Goal: Task Accomplishment & Management: Use online tool/utility

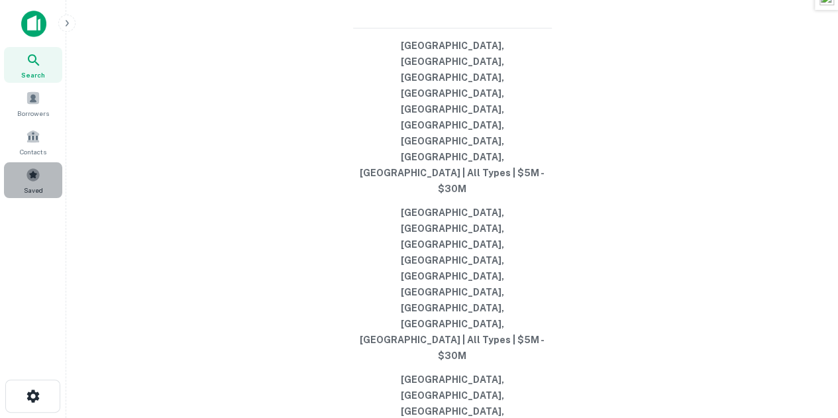
click at [17, 172] on div "Saved" at bounding box center [33, 180] width 58 height 36
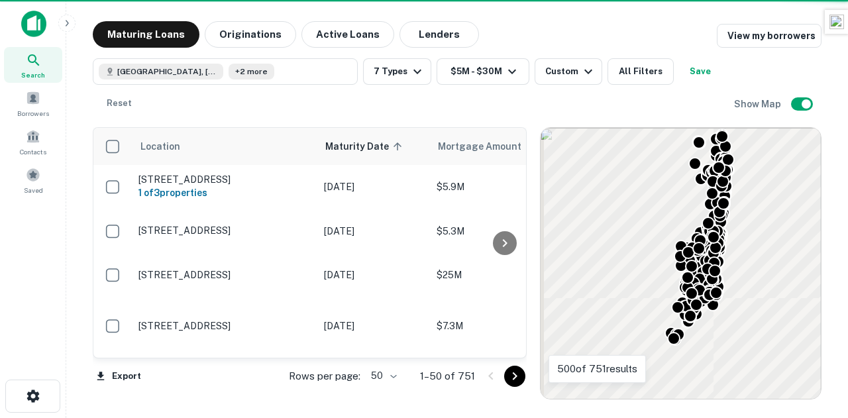
click at [514, 377] on icon "Go to next page" at bounding box center [515, 376] width 16 height 16
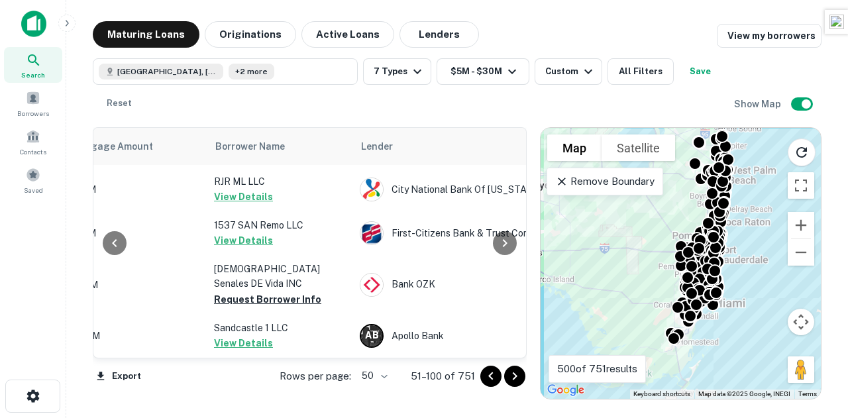
scroll to position [2309, 368]
click at [514, 379] on icon "Go to next page" at bounding box center [514, 376] width 5 height 8
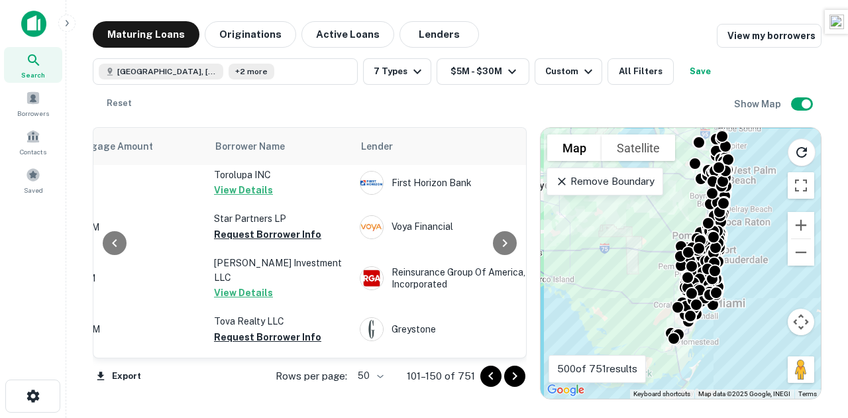
scroll to position [873, 368]
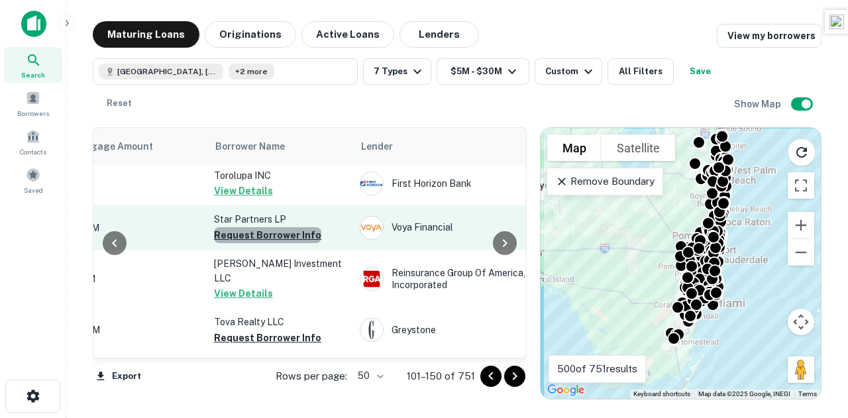
click at [273, 227] on button "Request Borrower Info" at bounding box center [267, 235] width 107 height 16
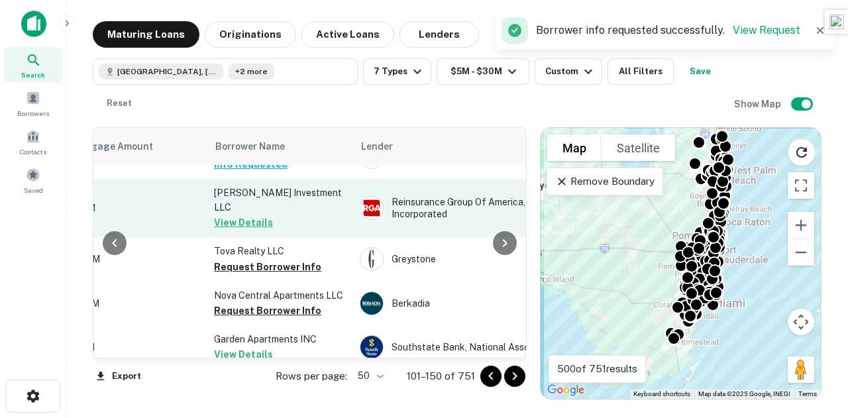
scroll to position [946, 368]
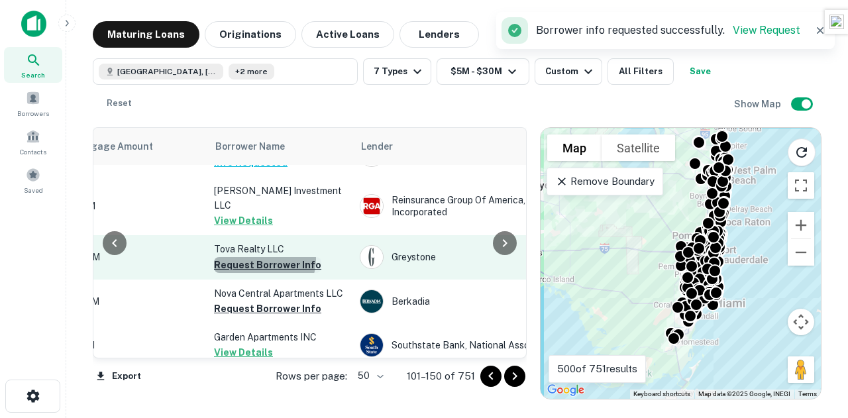
click at [262, 257] on button "Request Borrower Info" at bounding box center [267, 265] width 107 height 16
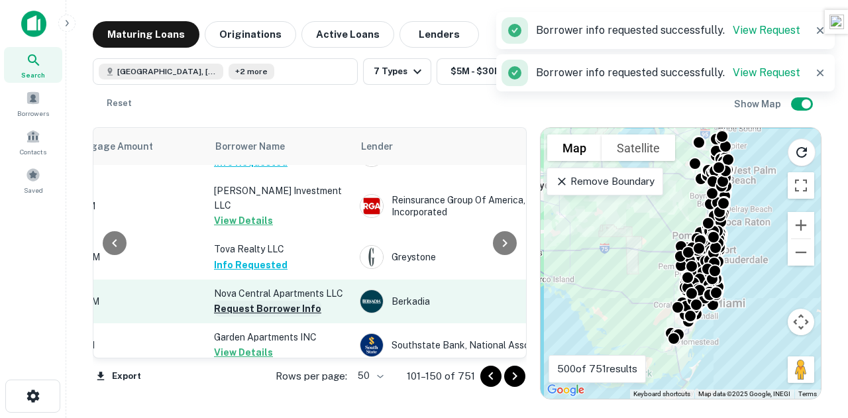
click at [244, 301] on button "Request Borrower Info" at bounding box center [267, 309] width 107 height 16
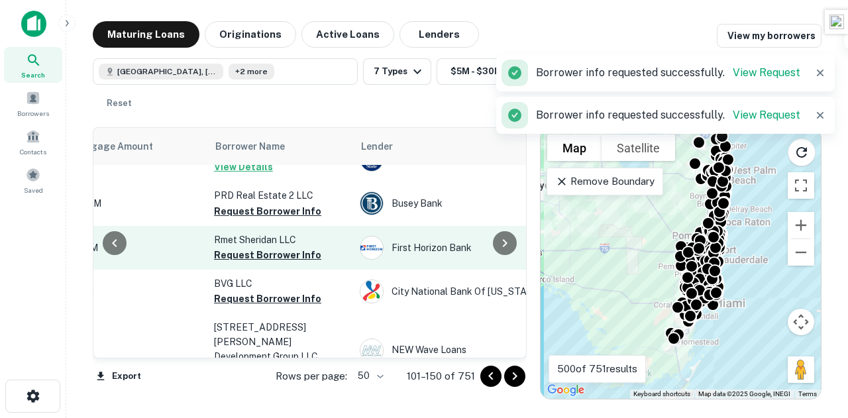
scroll to position [1158, 368]
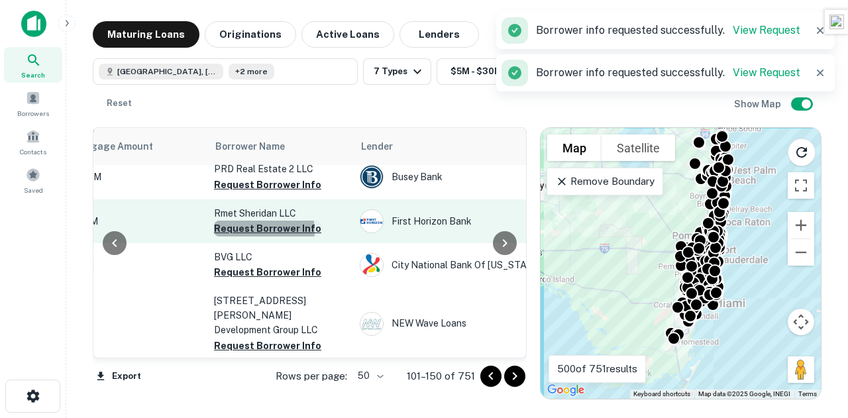
click at [243, 221] on button "Request Borrower Info" at bounding box center [267, 229] width 107 height 16
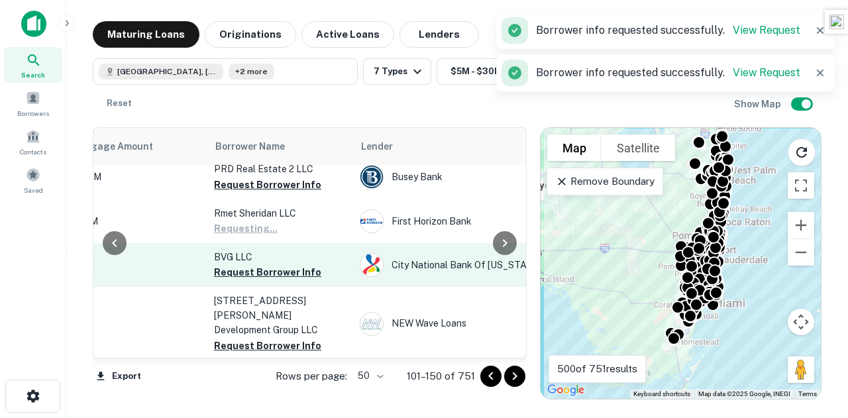
scroll to position [1118, 368]
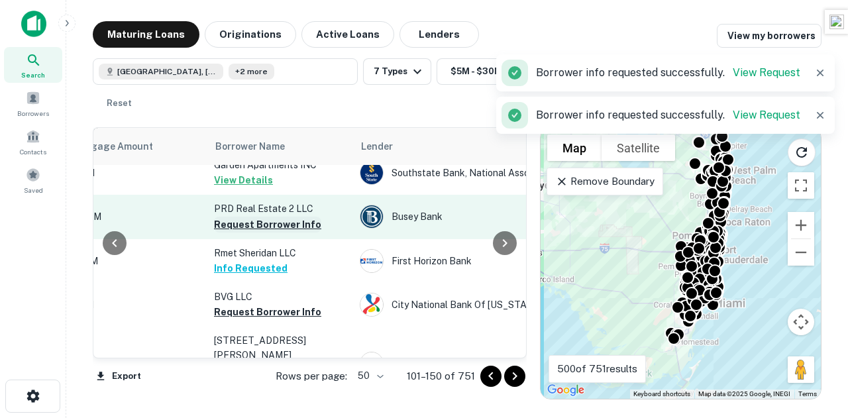
click at [235, 217] on button "Request Borrower Info" at bounding box center [267, 225] width 107 height 16
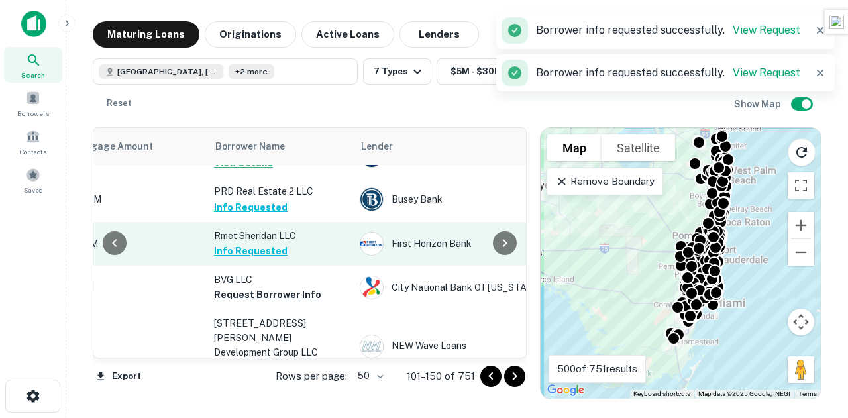
scroll to position [1176, 368]
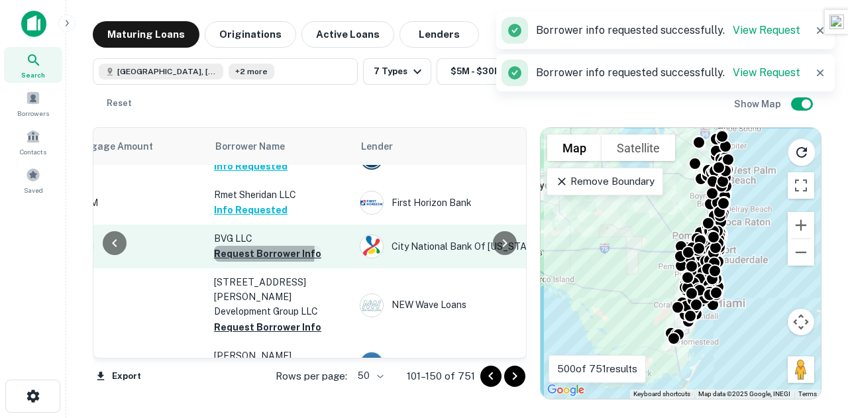
click at [260, 246] on button "Request Borrower Info" at bounding box center [267, 254] width 107 height 16
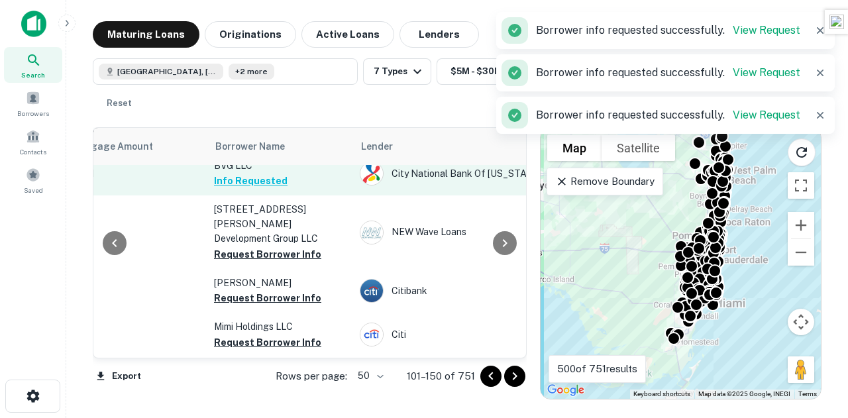
scroll to position [1250, 368]
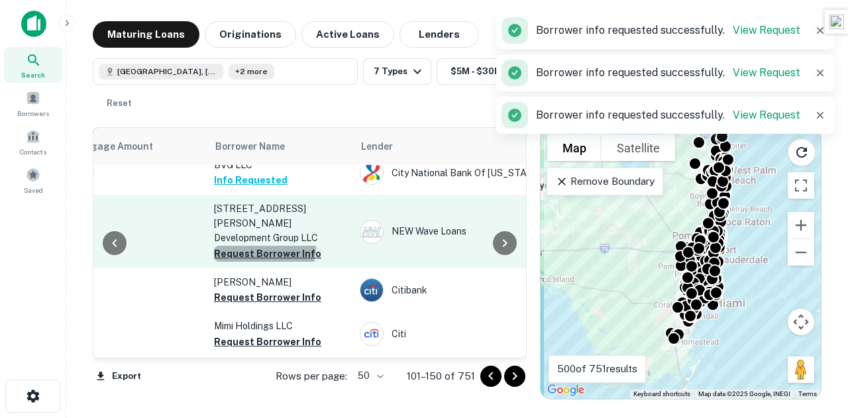
click at [256, 246] on button "Request Borrower Info" at bounding box center [267, 254] width 107 height 16
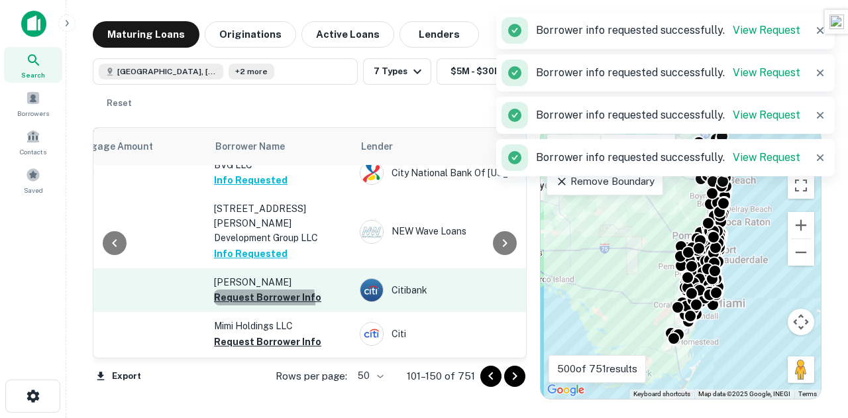
click at [256, 290] on button "Request Borrower Info" at bounding box center [267, 298] width 107 height 16
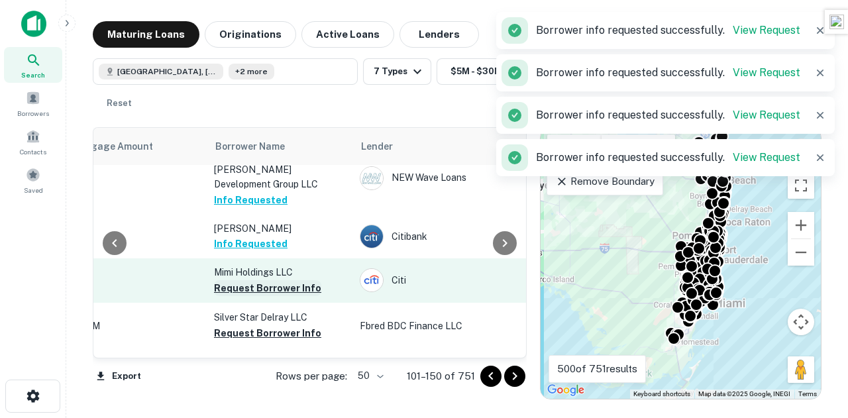
scroll to position [1304, 368]
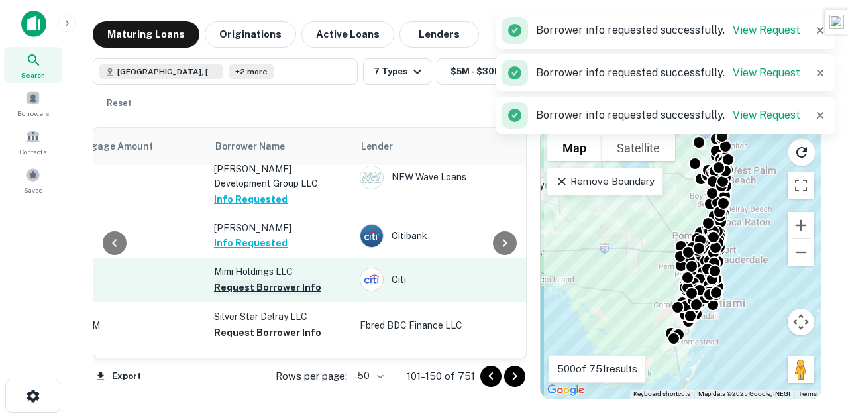
click at [264, 280] on button "Request Borrower Info" at bounding box center [267, 288] width 107 height 16
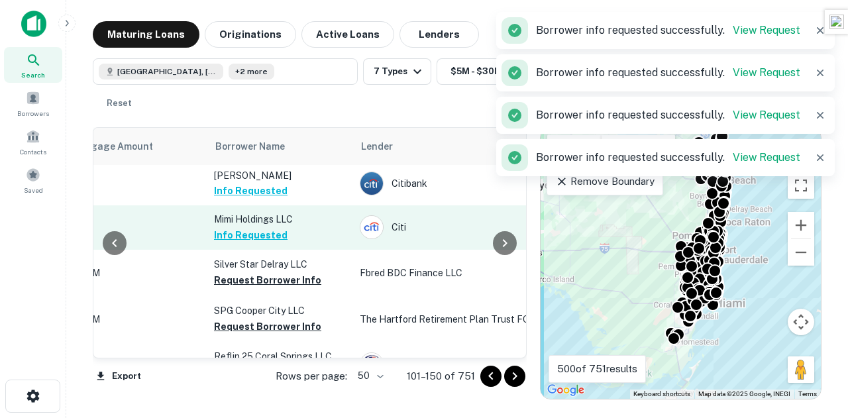
scroll to position [1357, 368]
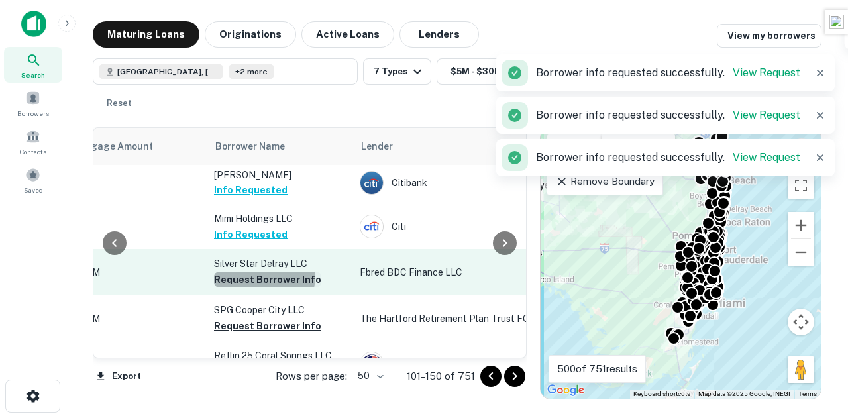
click at [256, 272] on button "Request Borrower Info" at bounding box center [267, 280] width 107 height 16
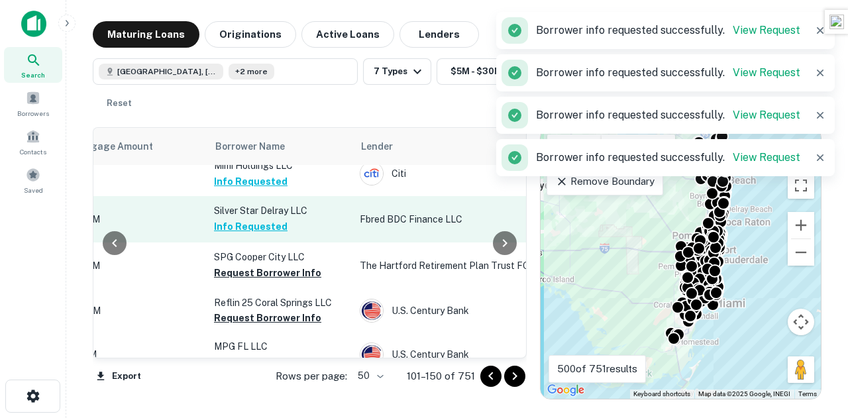
scroll to position [1412, 368]
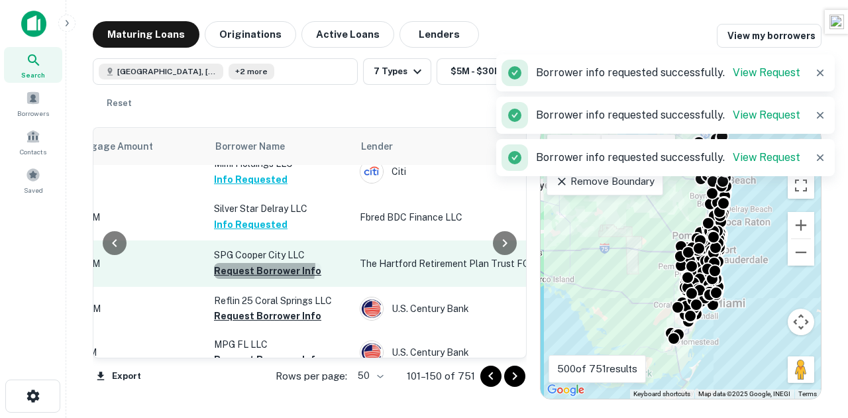
click at [254, 263] on button "Request Borrower Info" at bounding box center [267, 271] width 107 height 16
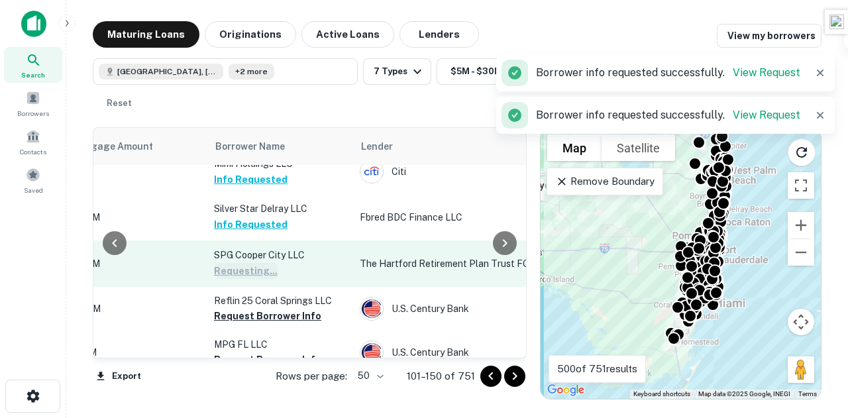
scroll to position [1468, 368]
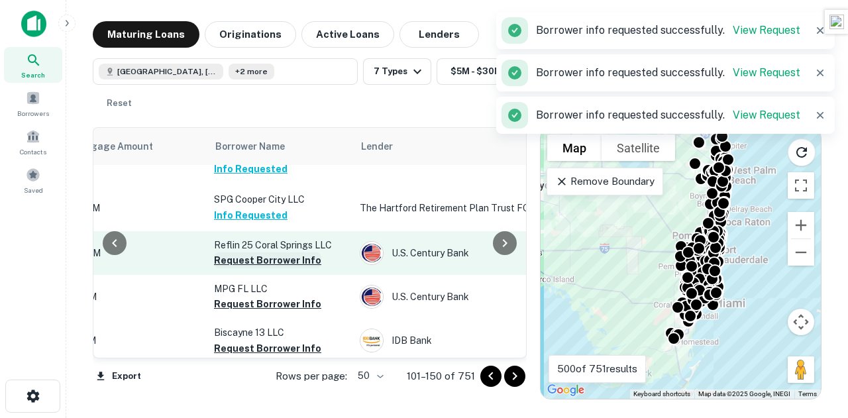
click at [268, 252] on button "Request Borrower Info" at bounding box center [267, 260] width 107 height 16
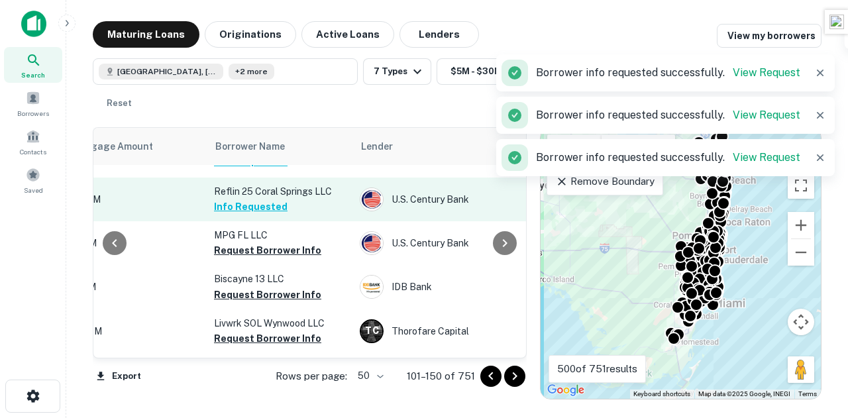
scroll to position [1526, 368]
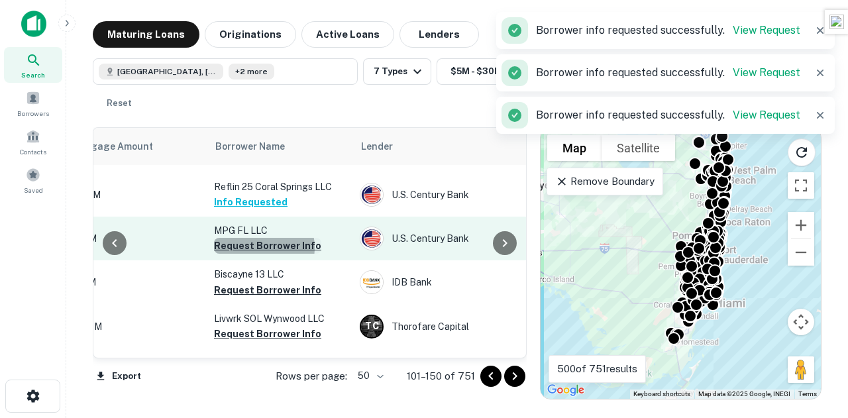
click at [262, 238] on button "Request Borrower Info" at bounding box center [267, 246] width 107 height 16
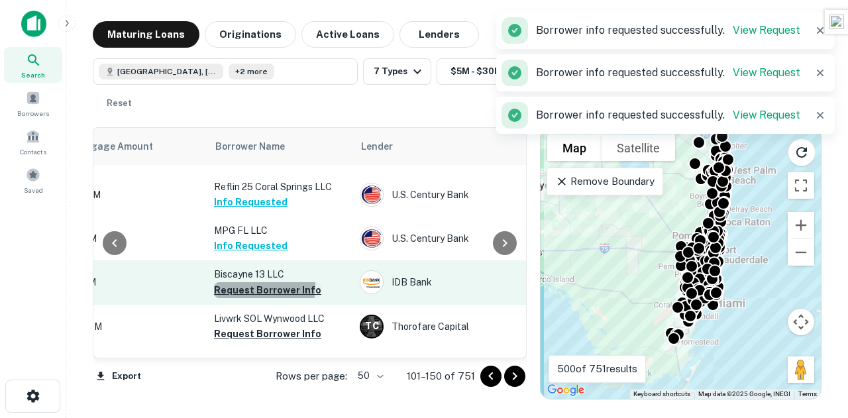
click at [243, 282] on button "Request Borrower Info" at bounding box center [267, 290] width 107 height 16
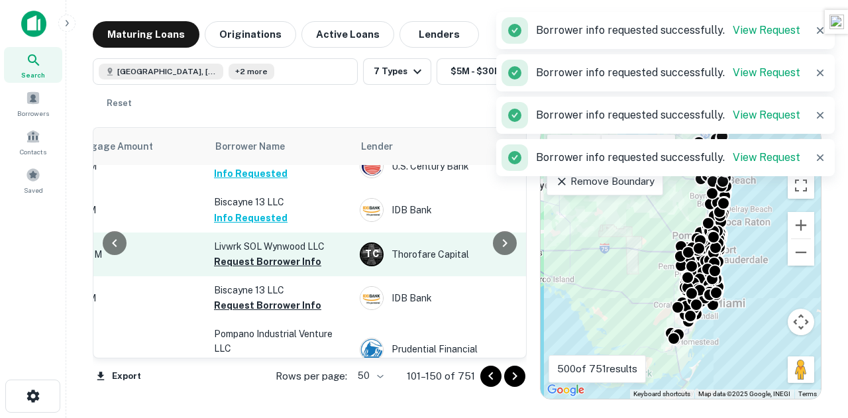
scroll to position [1599, 368]
click at [253, 253] on button "Request Borrower Info" at bounding box center [267, 261] width 107 height 16
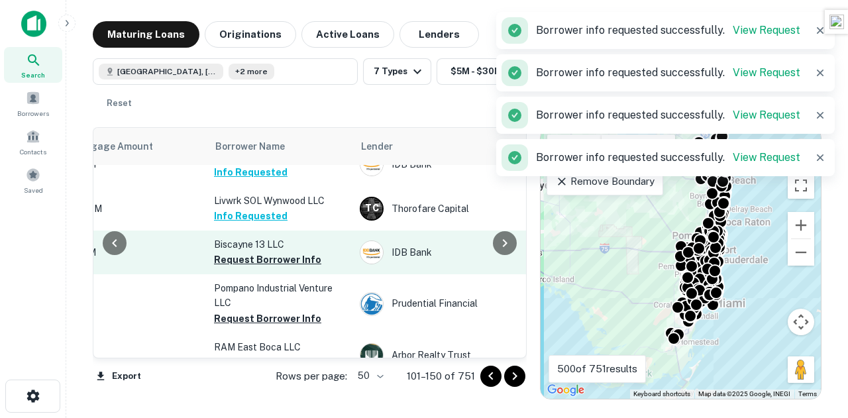
scroll to position [1647, 368]
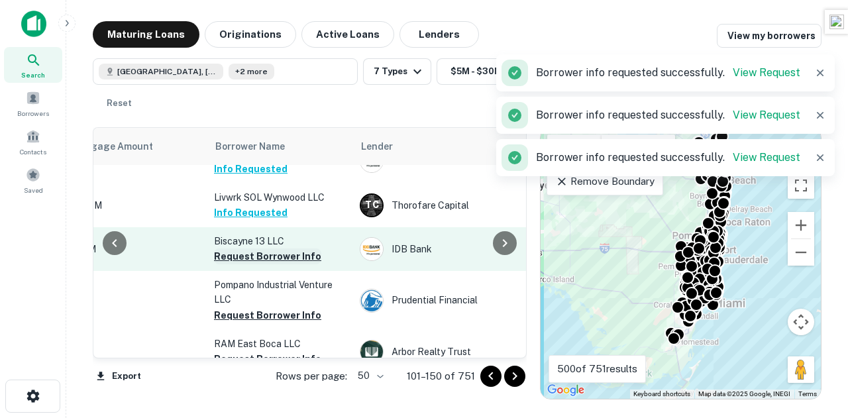
click at [246, 248] on button "Request Borrower Info" at bounding box center [267, 256] width 107 height 16
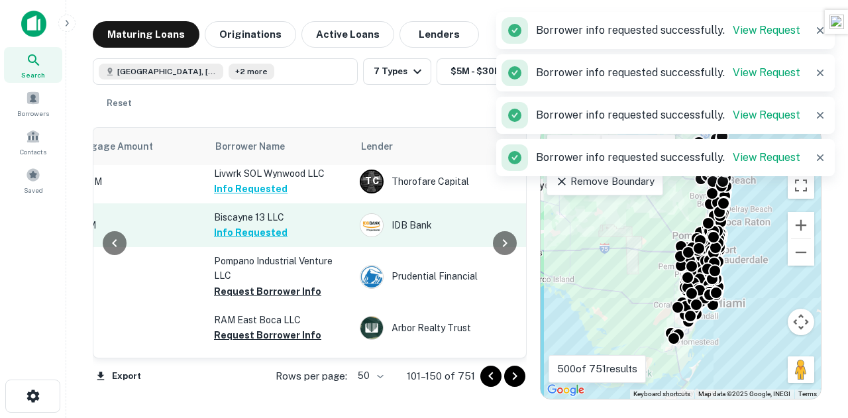
scroll to position [1673, 368]
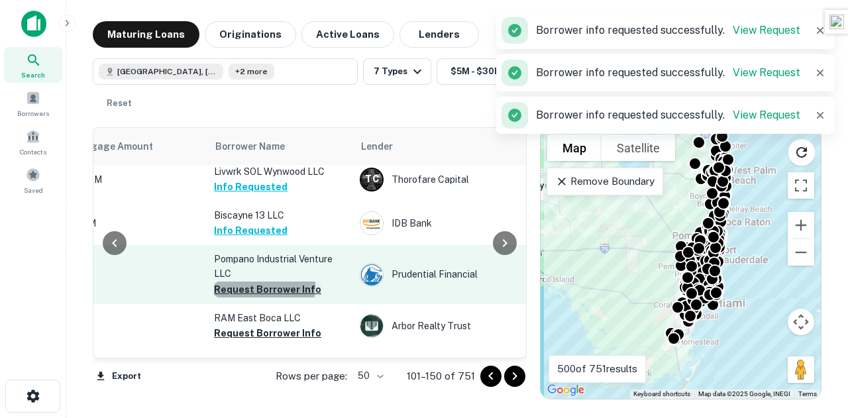
click at [257, 282] on button "Request Borrower Info" at bounding box center [267, 290] width 107 height 16
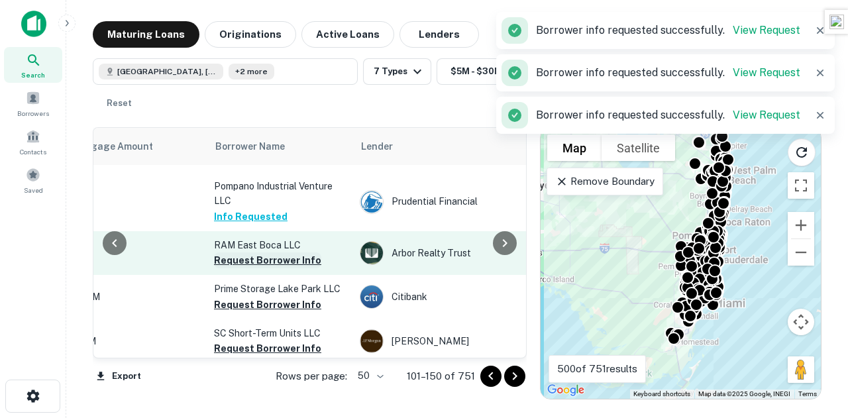
scroll to position [1779, 368]
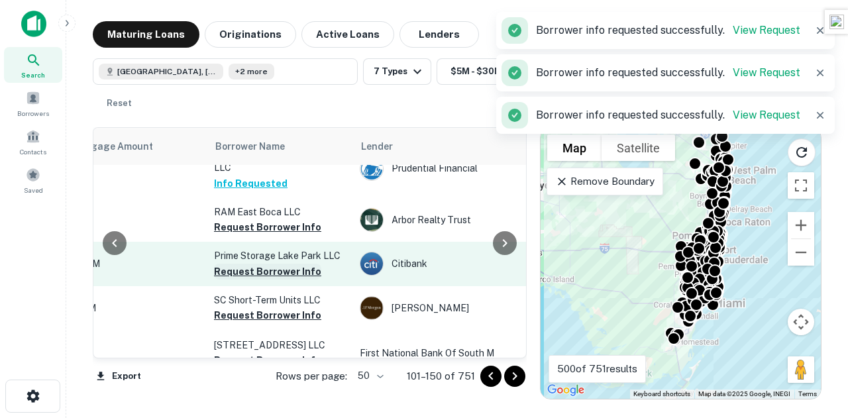
click at [261, 264] on button "Request Borrower Info" at bounding box center [267, 272] width 107 height 16
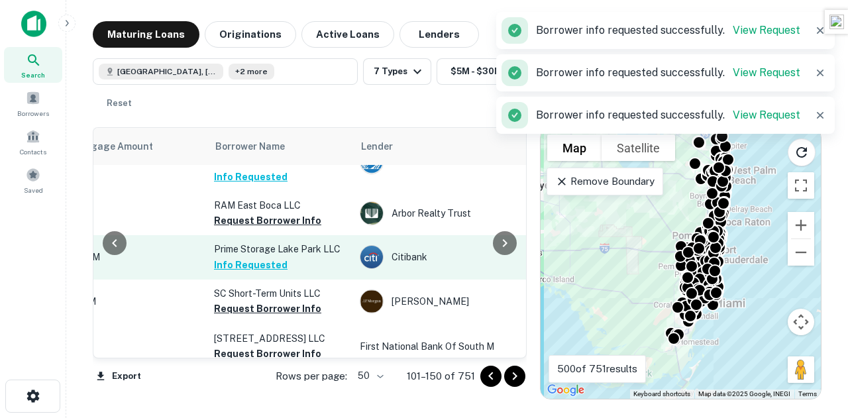
scroll to position [1812, 368]
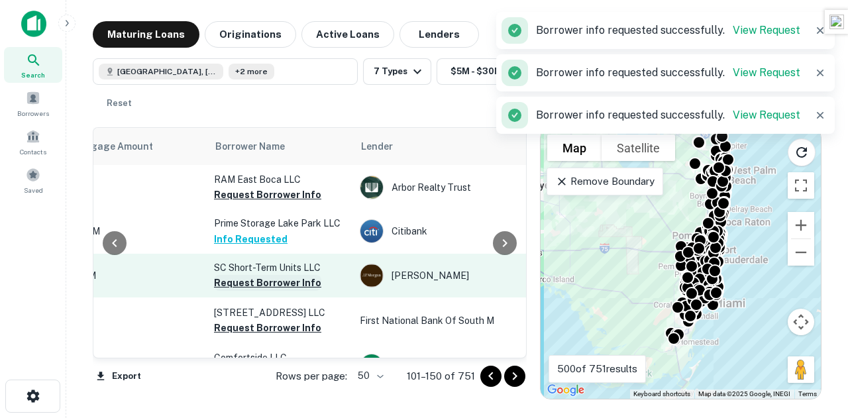
click at [267, 275] on button "Request Borrower Info" at bounding box center [267, 283] width 107 height 16
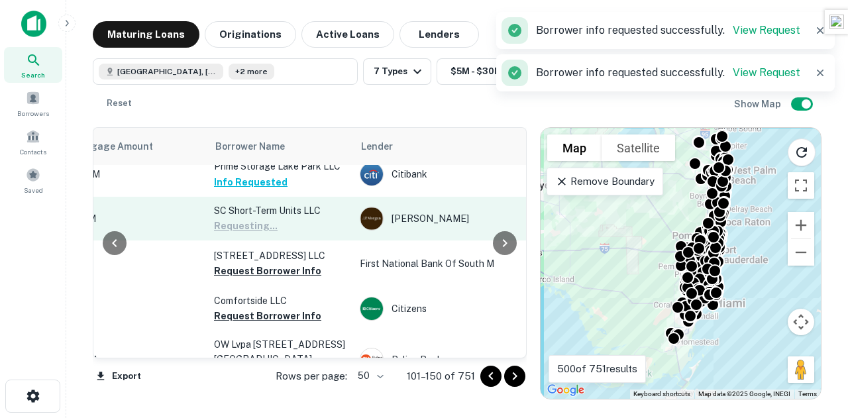
scroll to position [1869, 368]
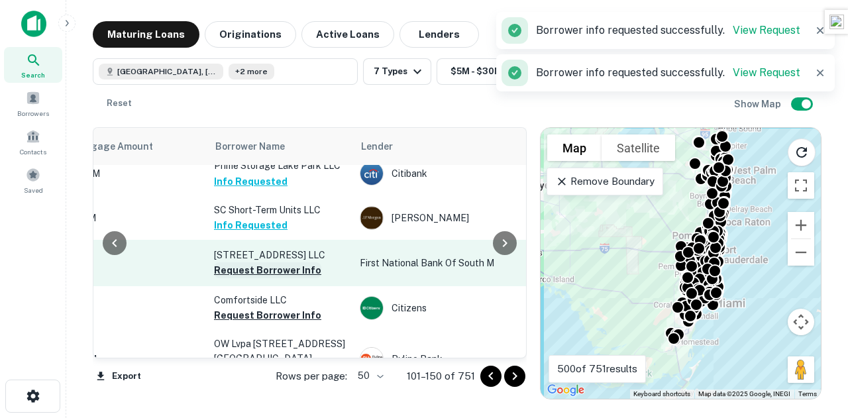
click at [278, 262] on button "Request Borrower Info" at bounding box center [267, 270] width 107 height 16
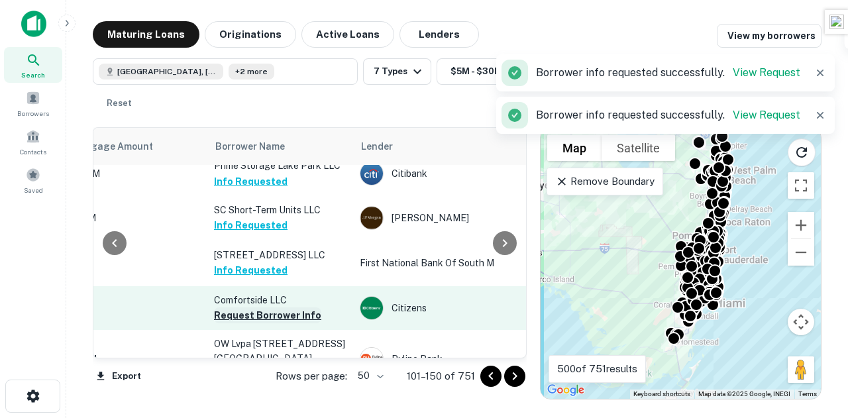
click at [252, 307] on button "Request Borrower Info" at bounding box center [267, 315] width 107 height 16
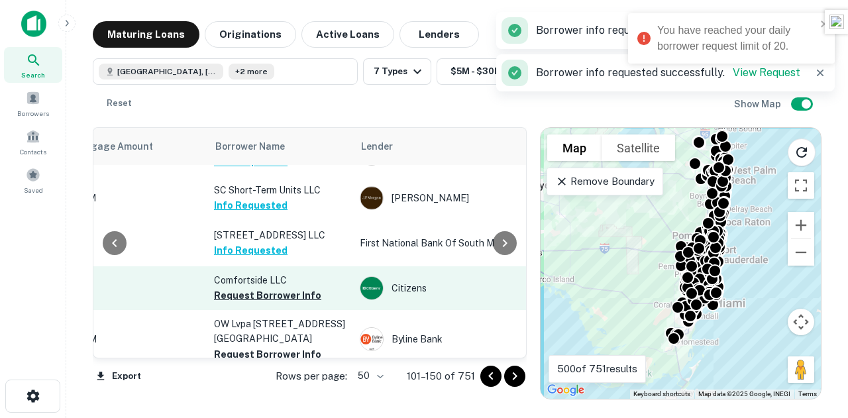
scroll to position [1890, 368]
click at [263, 287] on button "Request Borrower Info" at bounding box center [267, 295] width 107 height 16
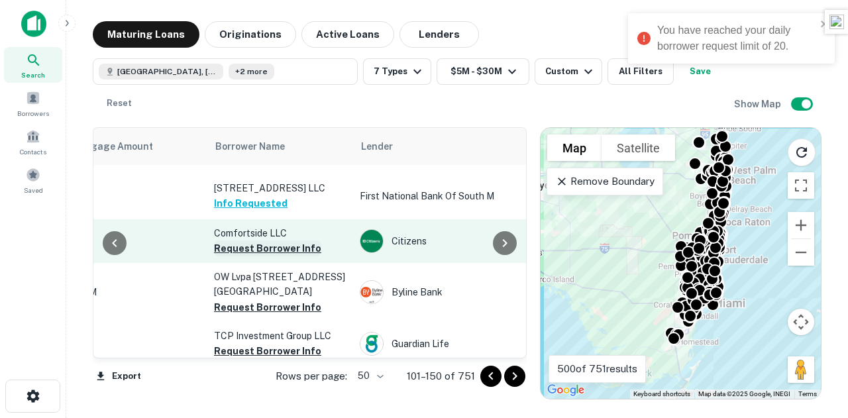
scroll to position [1934, 368]
